Goal: Transaction & Acquisition: Purchase product/service

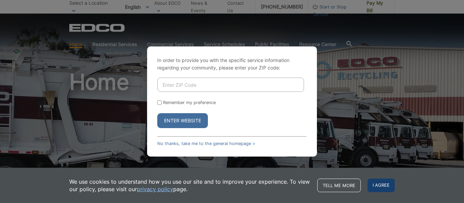
click at [380, 186] on span "I agree" at bounding box center [381, 186] width 27 height 14
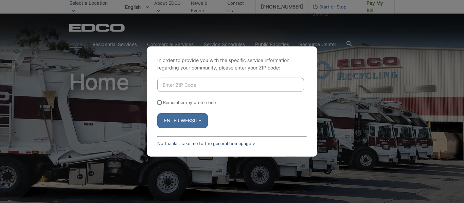
click at [214, 144] on link "No thanks, take me to the general homepage >" at bounding box center [206, 143] width 98 height 5
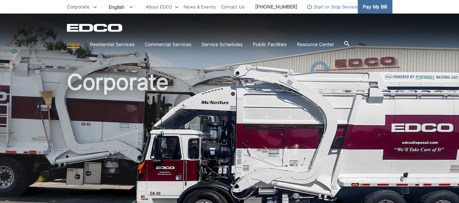
click at [373, 7] on span "Pay My Bill" at bounding box center [375, 6] width 24 height 7
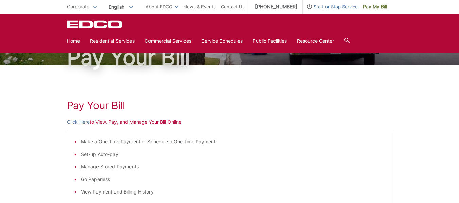
scroll to position [52, 0]
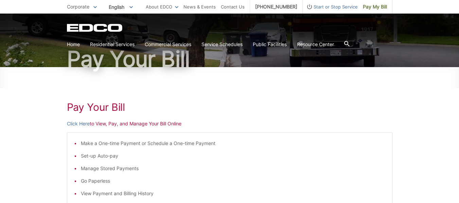
click at [120, 126] on p "Click Here to View, Pay, and Manage Your Bill Online" at bounding box center [229, 123] width 325 height 7
click at [84, 124] on link "Click Here" at bounding box center [78, 123] width 23 height 7
